Goal: Use online tool/utility: Use online tool/utility

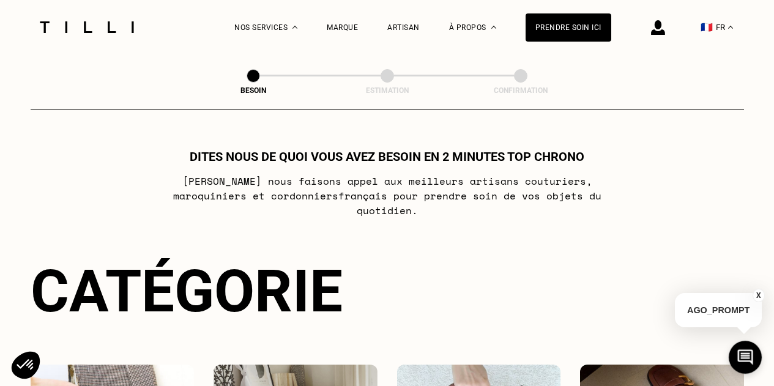
scroll to position [236, 0]
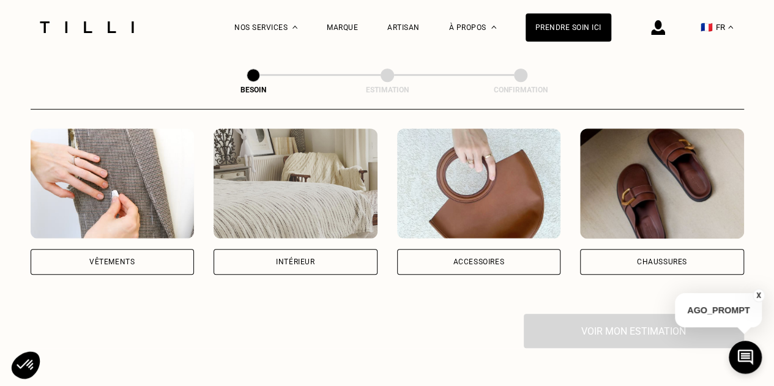
click at [160, 230] on div "Vêtements" at bounding box center [113, 201] width 164 height 146
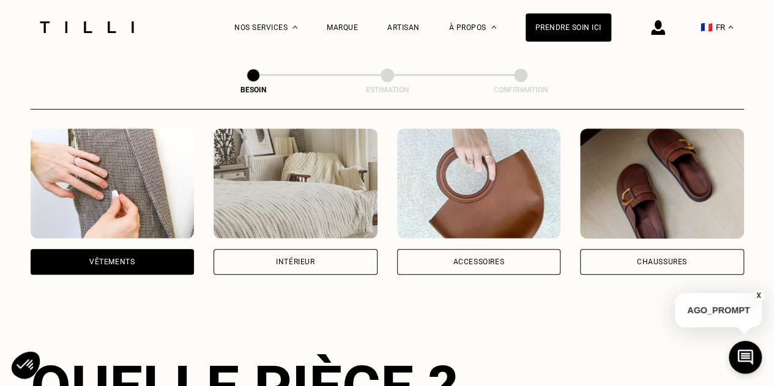
click at [159, 249] on div "Vêtements" at bounding box center [113, 262] width 164 height 26
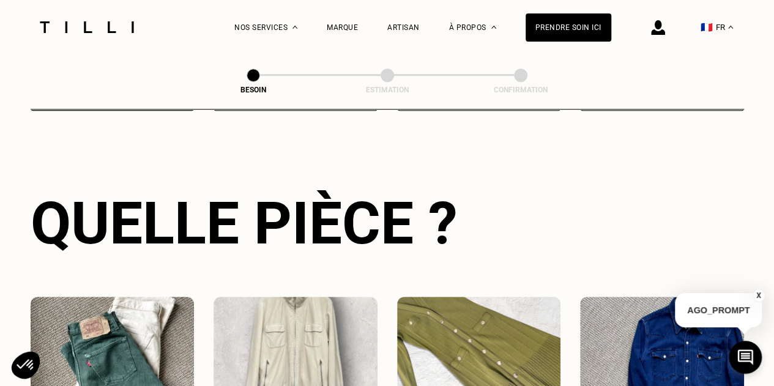
scroll to position [619, 0]
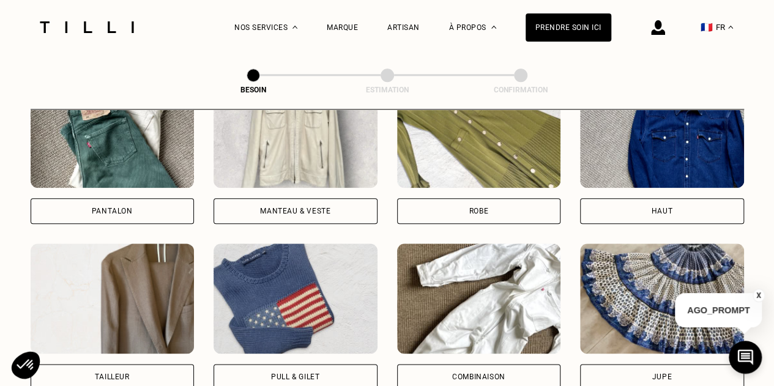
click at [163, 205] on body "La Méthode Retoucherie Maroquinerie Broderie Cordonnerie Nos prix Nos services …" at bounding box center [387, 339] width 774 height 1916
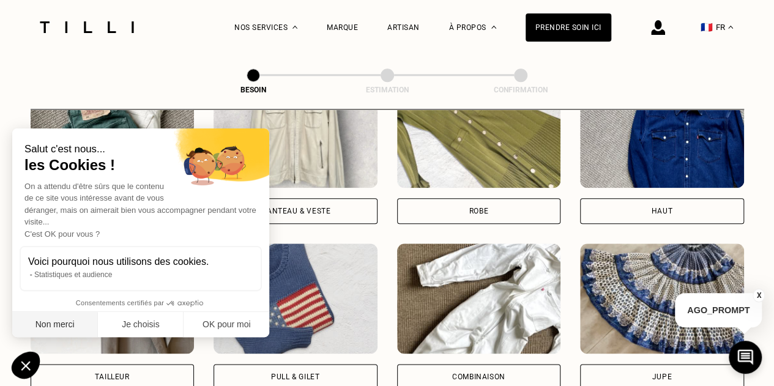
click at [59, 327] on button "Non merci" at bounding box center [55, 325] width 86 height 26
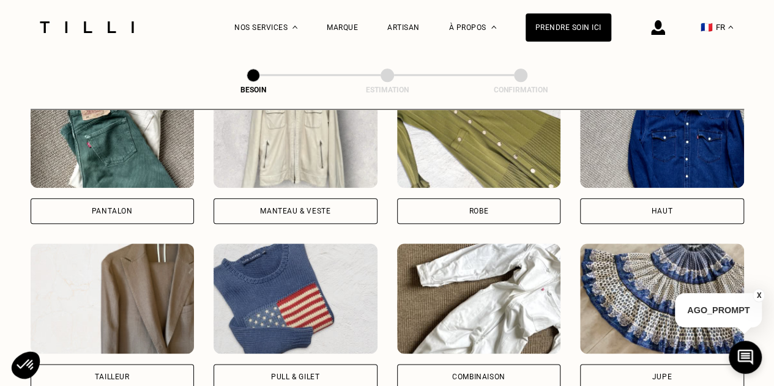
click at [139, 198] on div "Pantalon" at bounding box center [113, 211] width 164 height 26
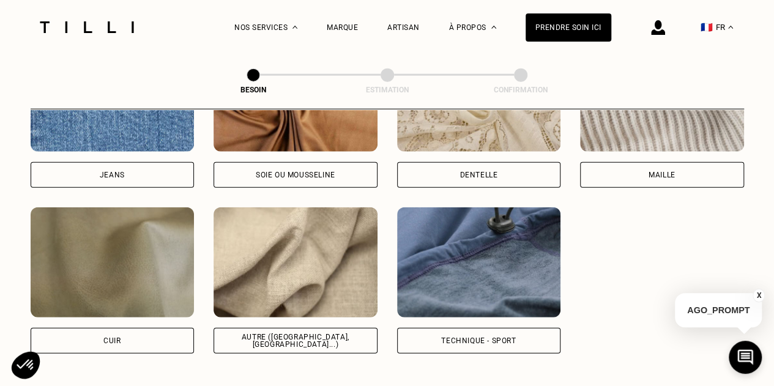
scroll to position [1410, 0]
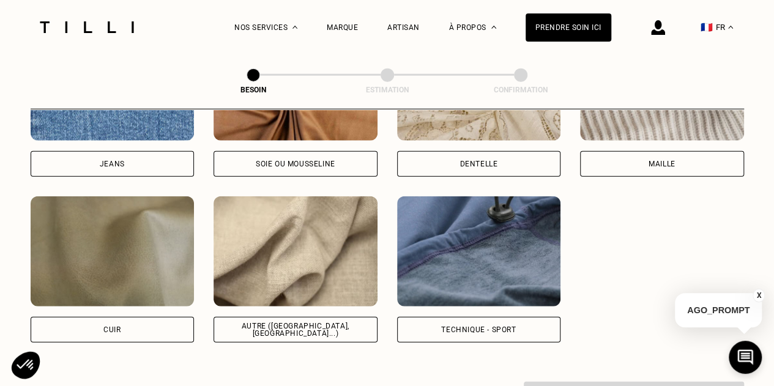
click at [309, 327] on div "Autre ([GEOGRAPHIC_DATA], [GEOGRAPHIC_DATA]...)" at bounding box center [296, 330] width 164 height 26
select select "FR"
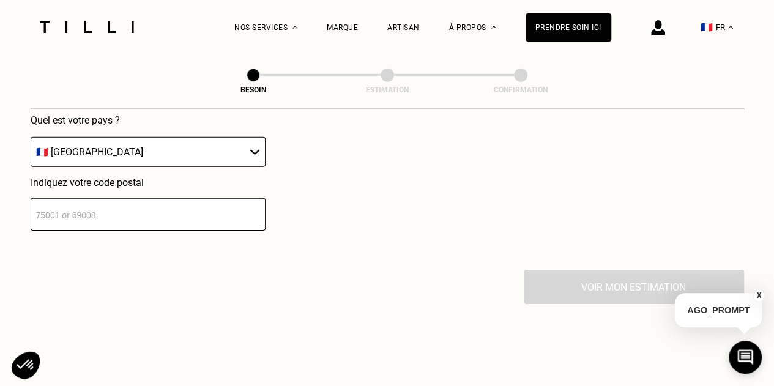
scroll to position [1824, 0]
click at [195, 204] on input "number" at bounding box center [148, 214] width 235 height 32
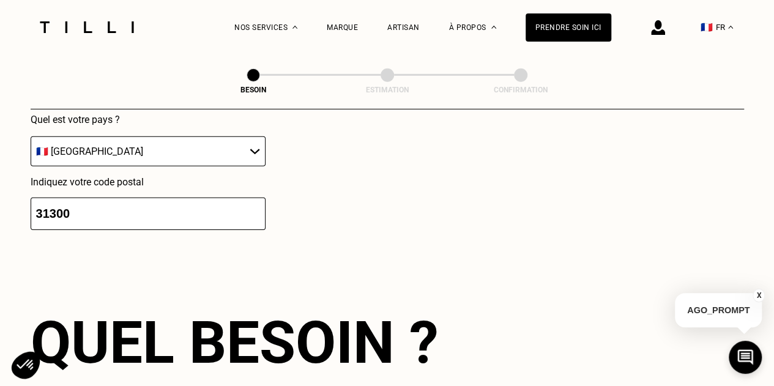
type input "31300"
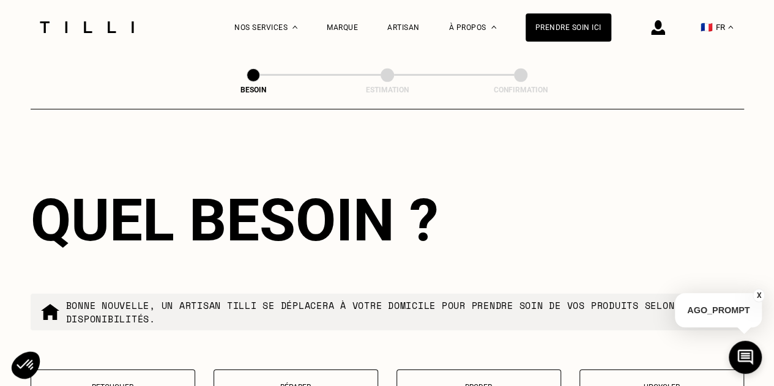
scroll to position [2165, 0]
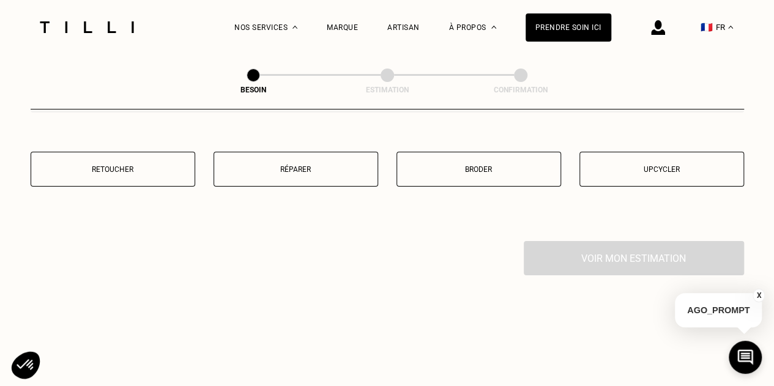
click at [174, 165] on p "Retoucher" at bounding box center [112, 169] width 151 height 9
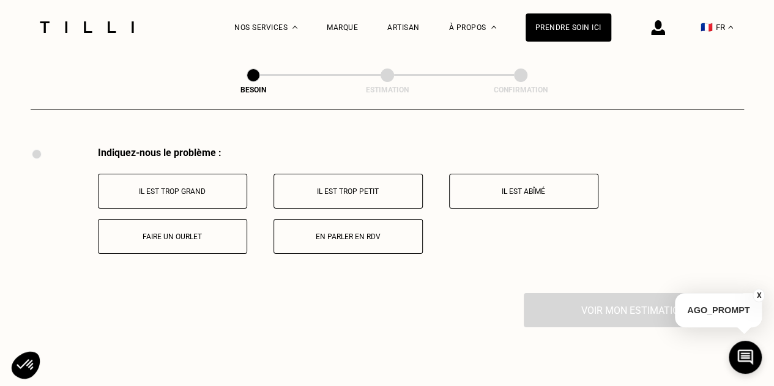
scroll to position [2297, 0]
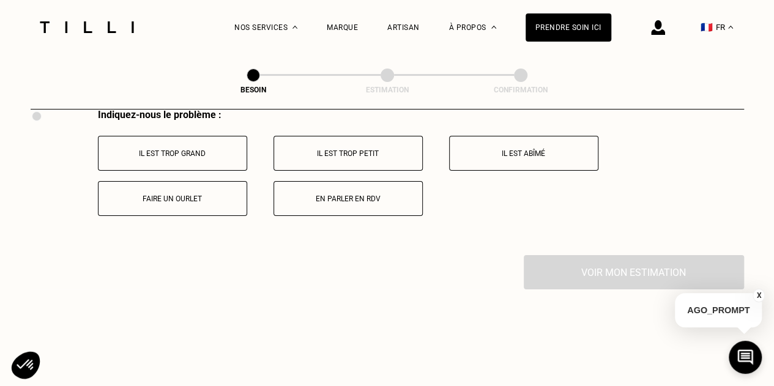
click at [234, 149] on p "Il est trop grand" at bounding box center [173, 153] width 136 height 9
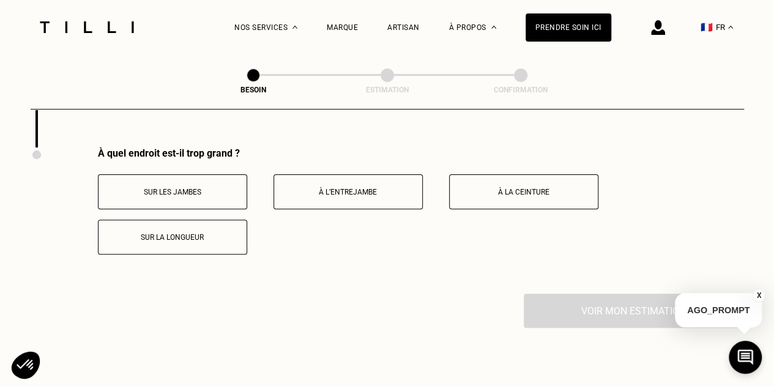
scroll to position [2407, 0]
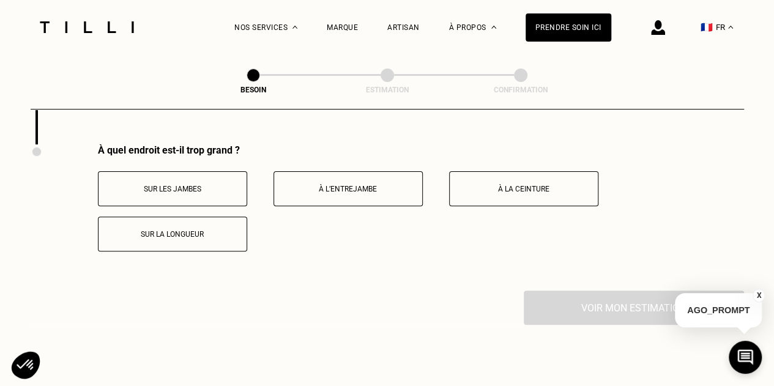
click at [221, 188] on button "Sur les jambes" at bounding box center [172, 188] width 149 height 35
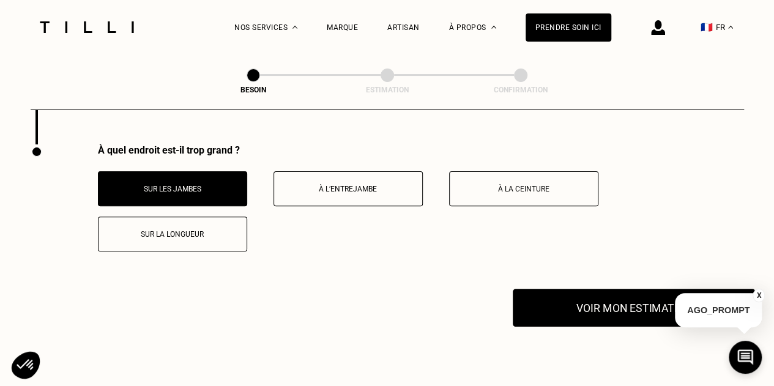
click at [531, 299] on button "Voir mon estimation" at bounding box center [634, 308] width 242 height 38
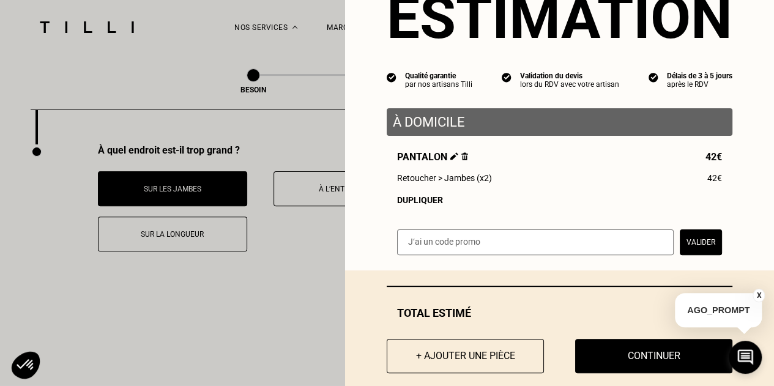
scroll to position [58, 0]
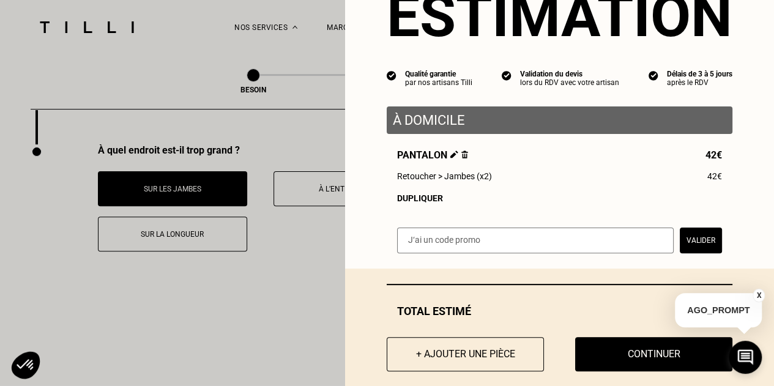
click at [431, 122] on p "À domicile" at bounding box center [559, 120] width 333 height 15
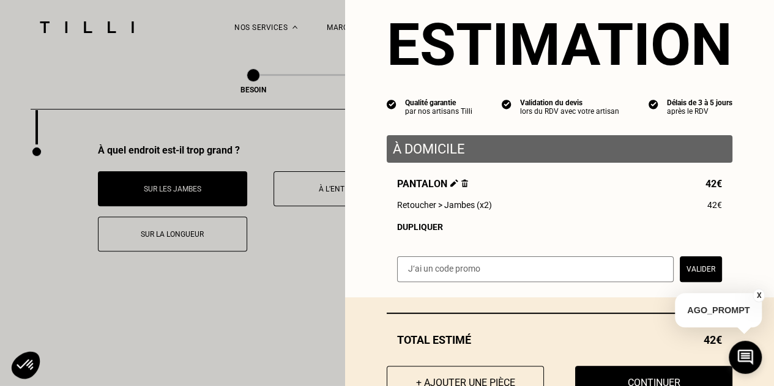
scroll to position [28, 0]
